Goal: Find specific page/section: Locate a particular part of the current website

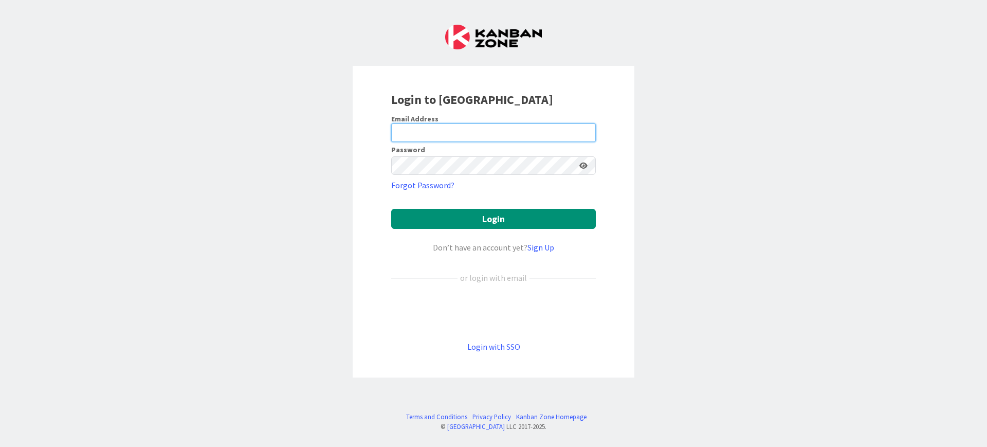
click at [509, 127] on input "email" at bounding box center [493, 132] width 205 height 19
type input "[EMAIL_ADDRESS][DOMAIN_NAME]"
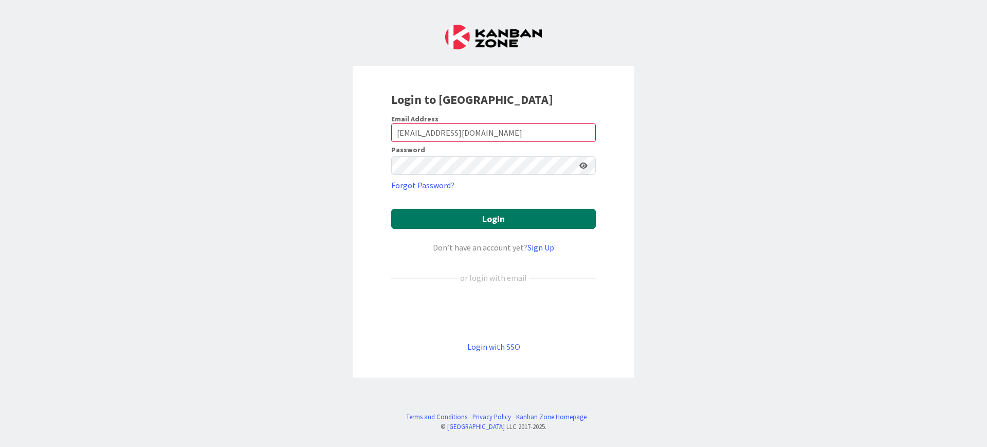
click at [468, 222] on button "Login" at bounding box center [493, 219] width 205 height 20
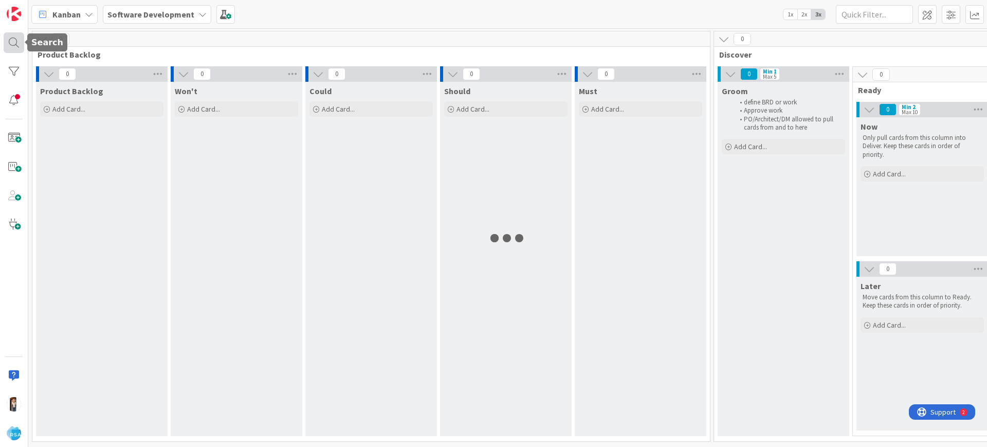
click at [12, 38] on div at bounding box center [14, 42] width 21 height 21
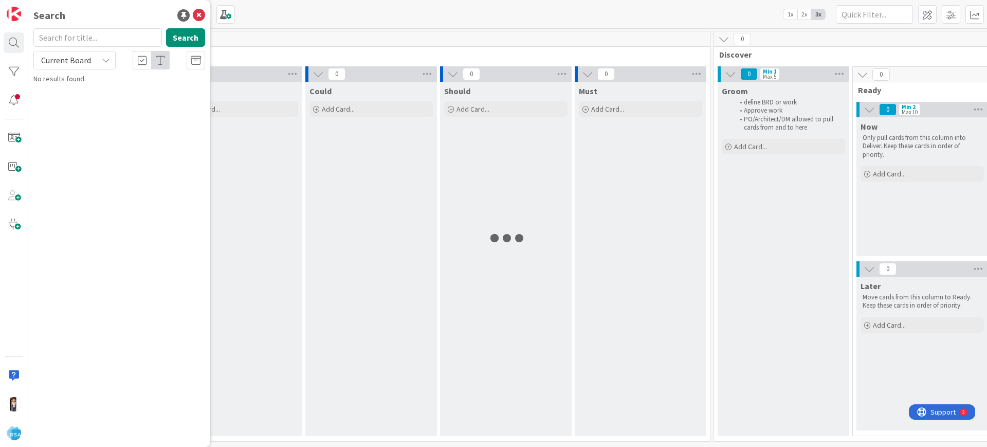
click at [68, 33] on input "text" at bounding box center [97, 37] width 128 height 19
type input "9335"
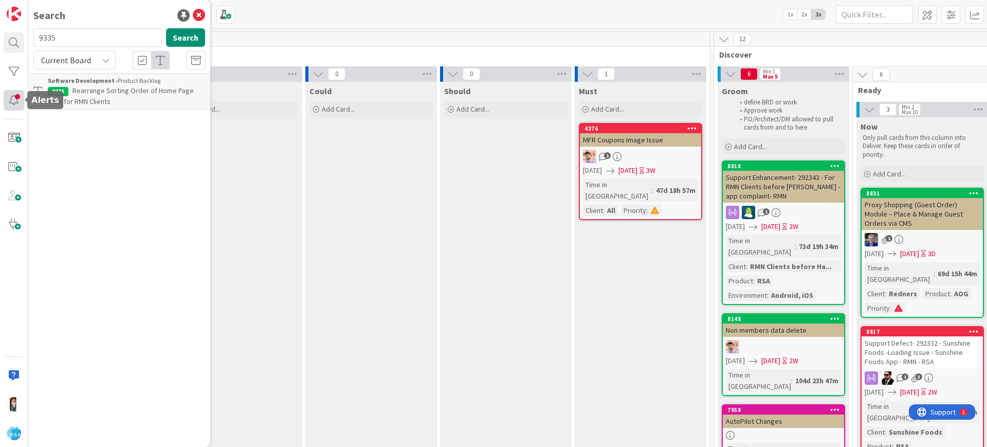
click at [13, 99] on div at bounding box center [14, 100] width 21 height 21
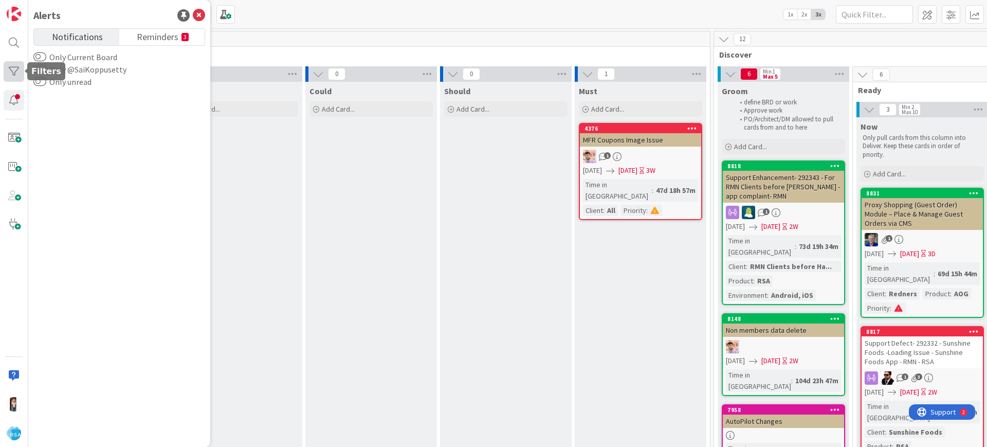
click at [6, 73] on div at bounding box center [14, 71] width 21 height 21
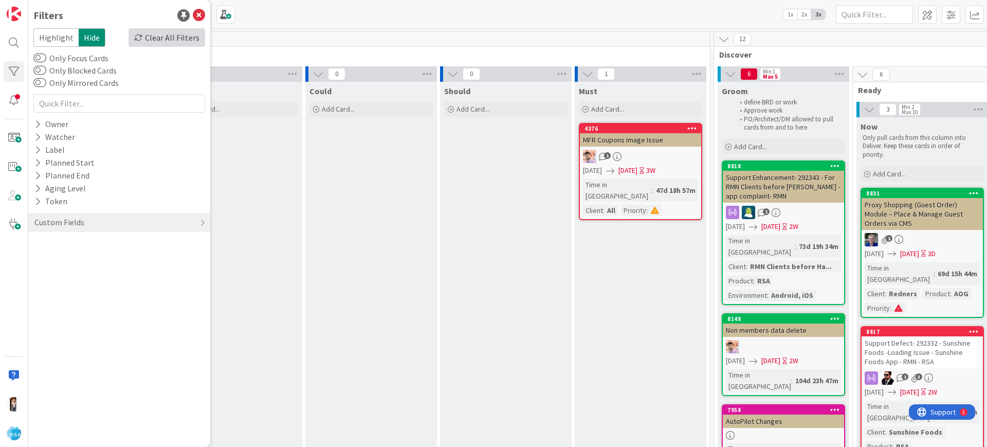
click at [165, 37] on div "Clear All Filters" at bounding box center [166, 37] width 77 height 19
click at [8, 42] on div at bounding box center [14, 42] width 21 height 21
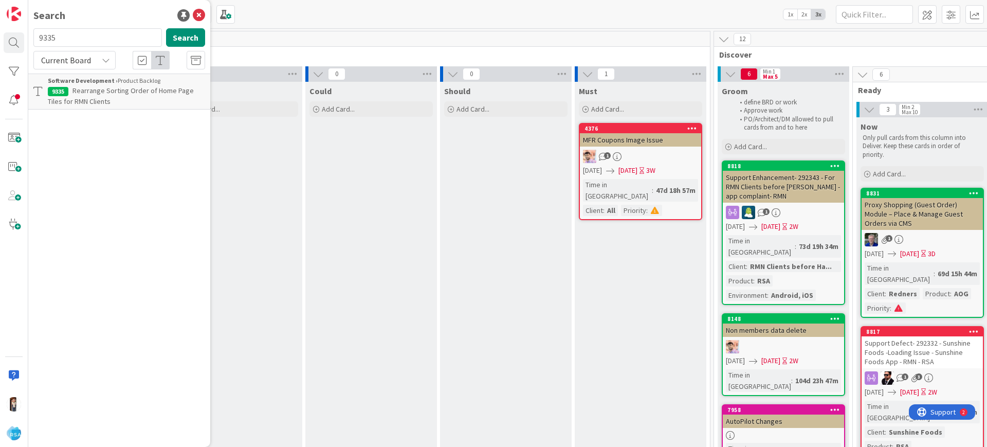
click at [86, 96] on span "Rearrange Sorting Order of Home Page Tiles for RMN Clients" at bounding box center [121, 96] width 146 height 20
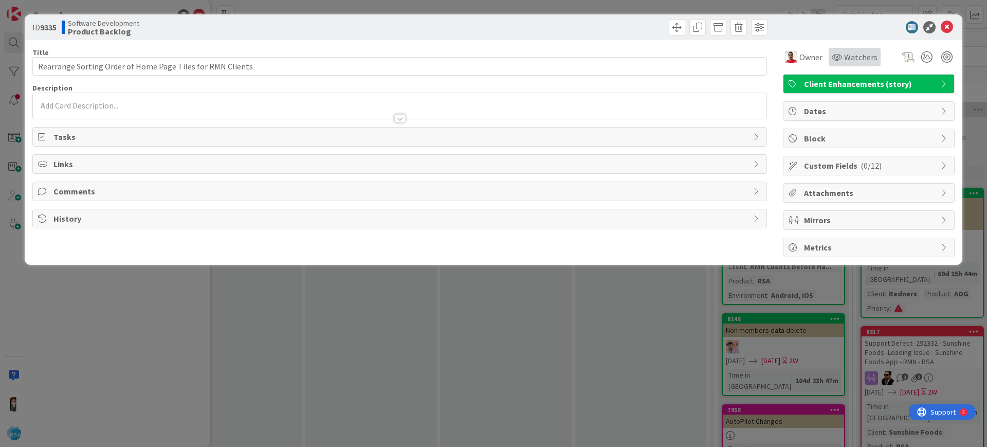
click at [839, 50] on div "Watchers" at bounding box center [854, 57] width 52 height 19
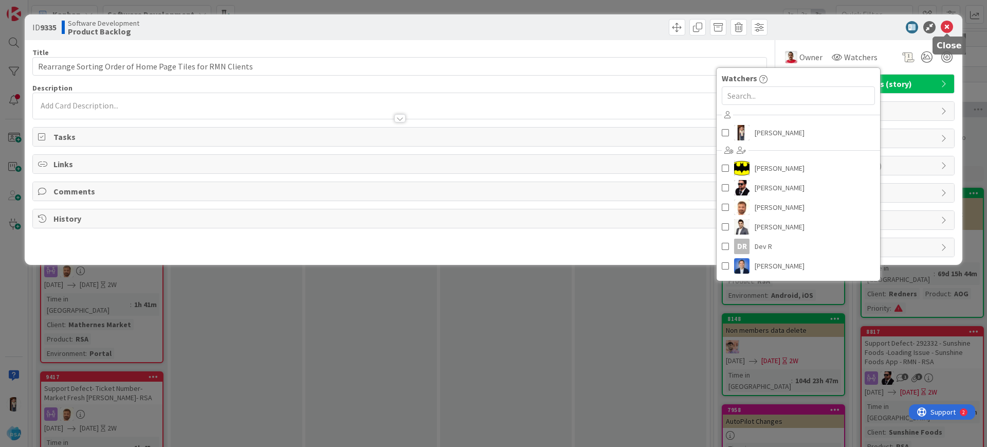
click at [949, 24] on icon at bounding box center [946, 27] width 12 height 12
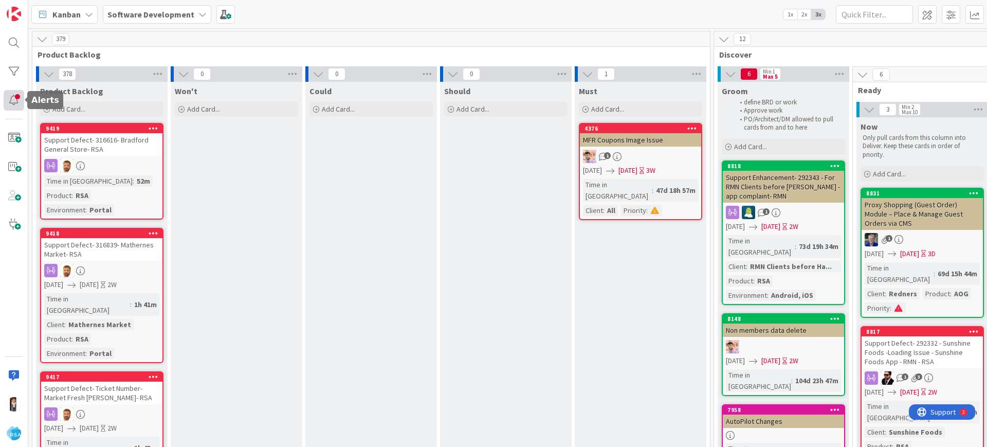
click at [10, 95] on div at bounding box center [14, 100] width 21 height 21
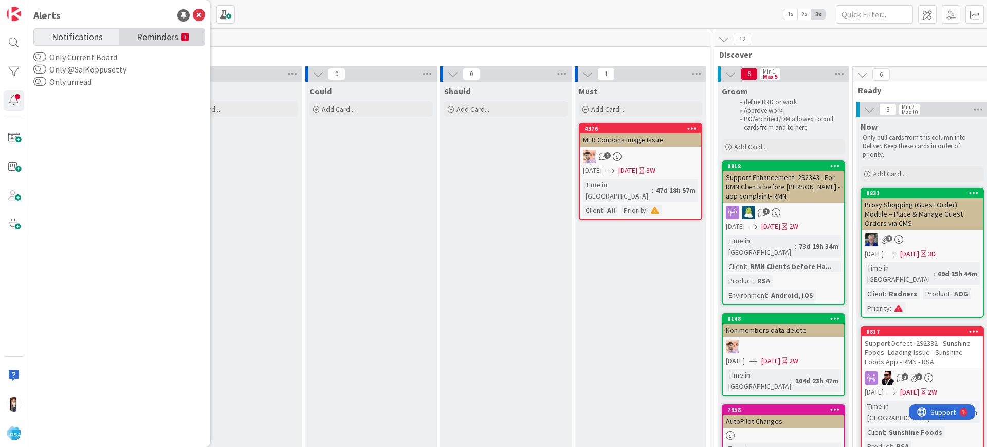
click at [160, 33] on span "Reminders" at bounding box center [158, 36] width 42 height 14
